Goal: Book appointment/travel/reservation

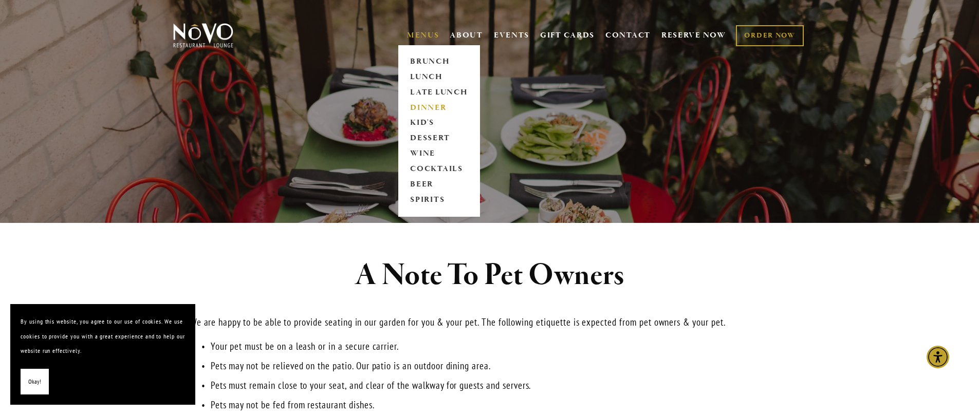
click at [424, 106] on link "DINNER" at bounding box center [439, 107] width 64 height 15
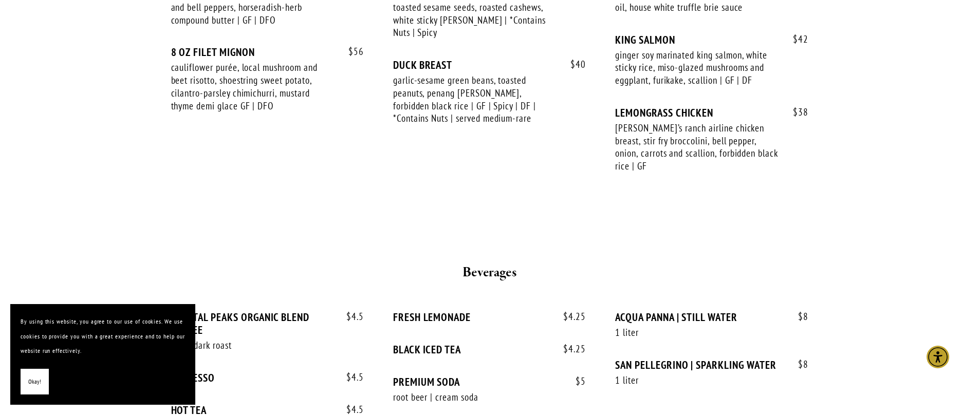
scroll to position [1885, 0]
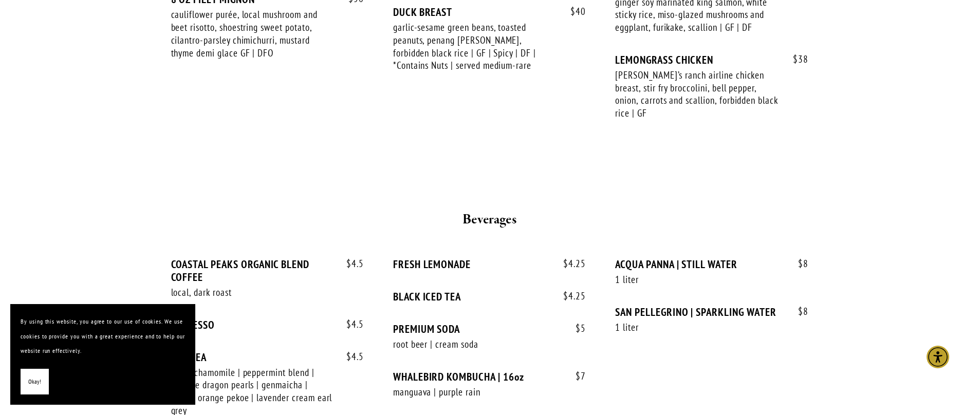
click at [36, 375] on span "Okay!" at bounding box center [34, 382] width 13 height 15
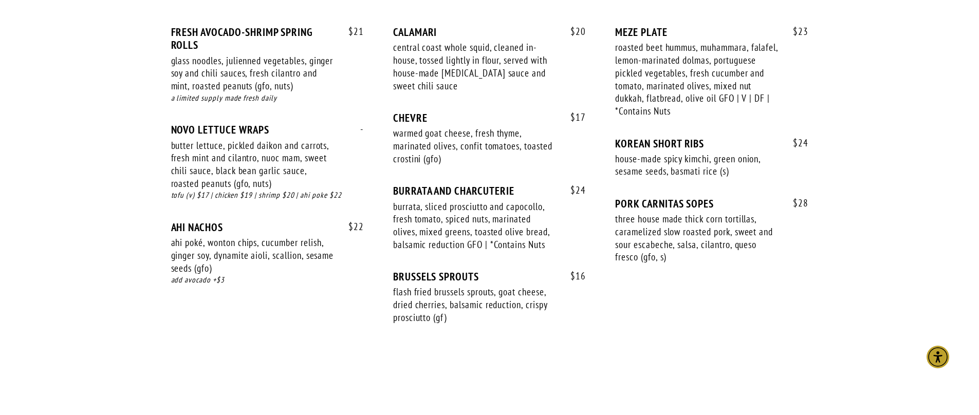
scroll to position [0, 0]
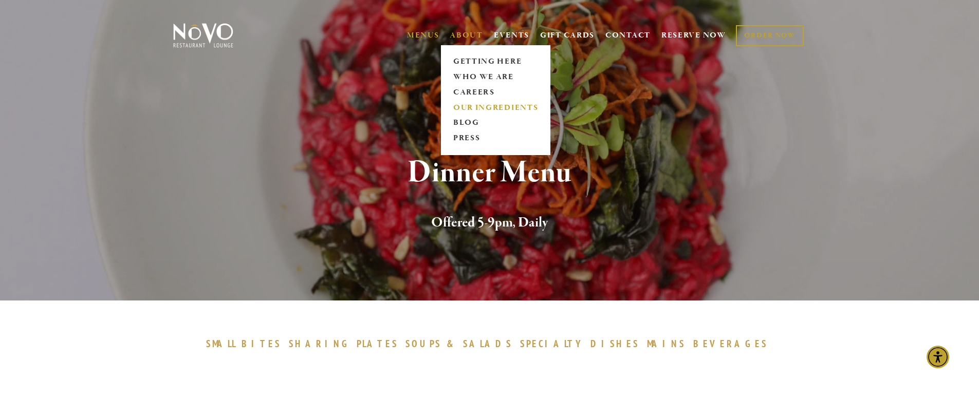
click at [485, 108] on link "OUR INGREDIENTS" at bounding box center [495, 107] width 91 height 15
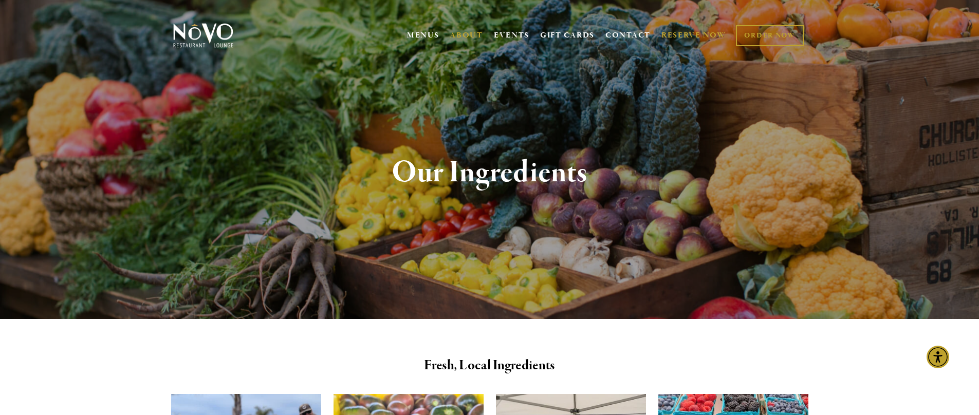
click at [668, 33] on link "RESERVE NOW" at bounding box center [693, 36] width 65 height 20
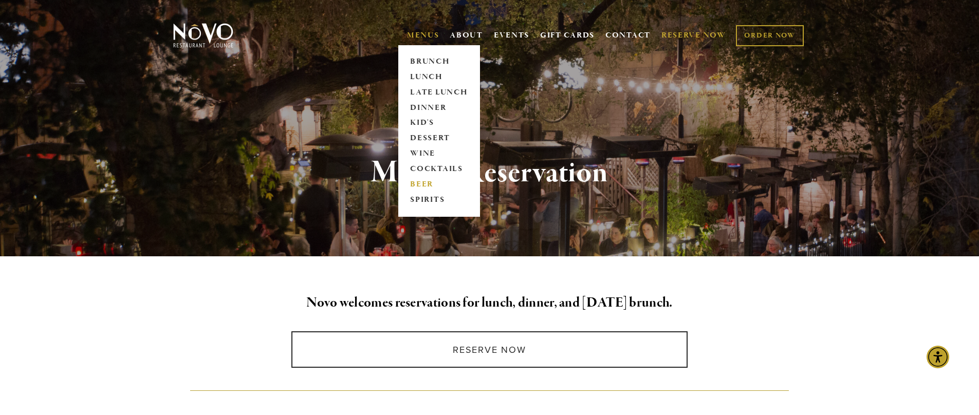
click at [424, 188] on link "BEER" at bounding box center [439, 184] width 64 height 15
